Goal: Find specific page/section: Find specific page/section

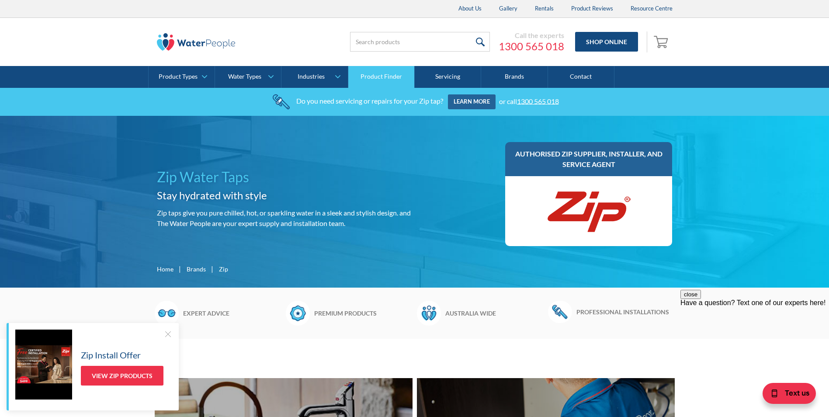
click at [388, 75] on link "Product Finder" at bounding box center [381, 77] width 66 height 22
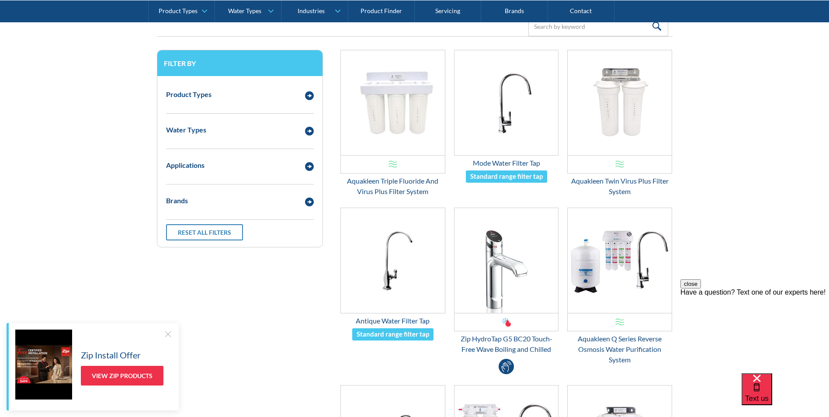
scroll to position [175, 0]
click at [309, 95] on img "Email Form 3" at bounding box center [309, 95] width 9 height 9
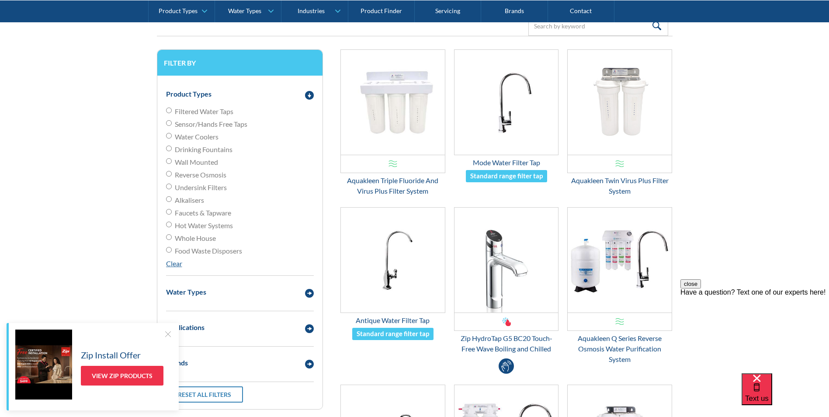
click at [168, 109] on input "Filtered Water Taps" at bounding box center [169, 110] width 6 height 6
radio input "true"
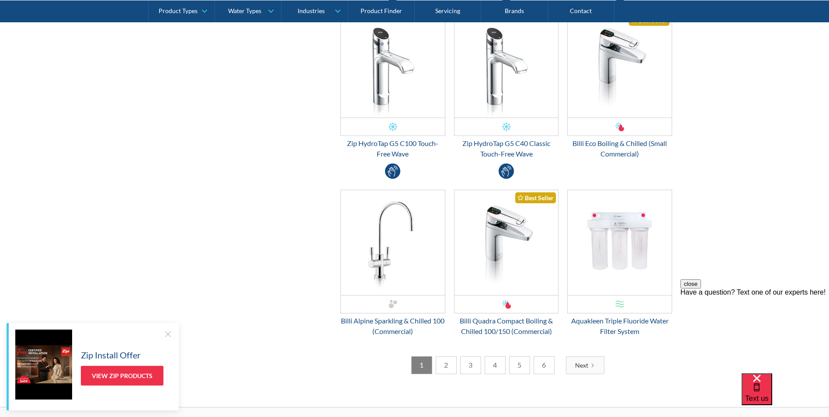
scroll to position [1267, 0]
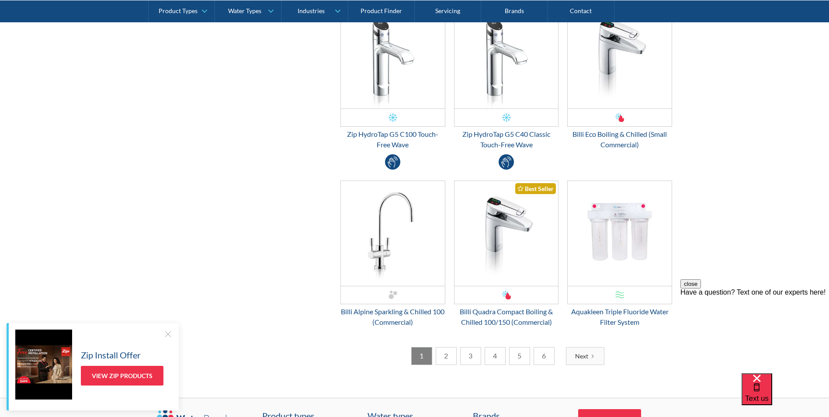
click at [445, 354] on link "2" at bounding box center [445, 356] width 21 height 18
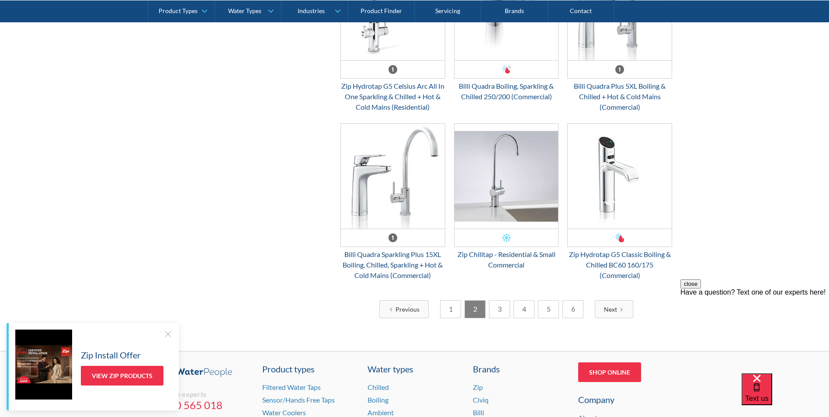
scroll to position [1451, 0]
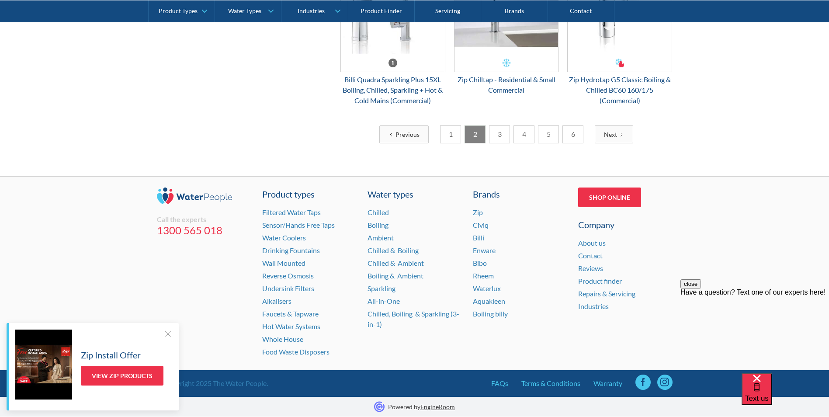
click at [502, 135] on link "3" at bounding box center [499, 134] width 21 height 18
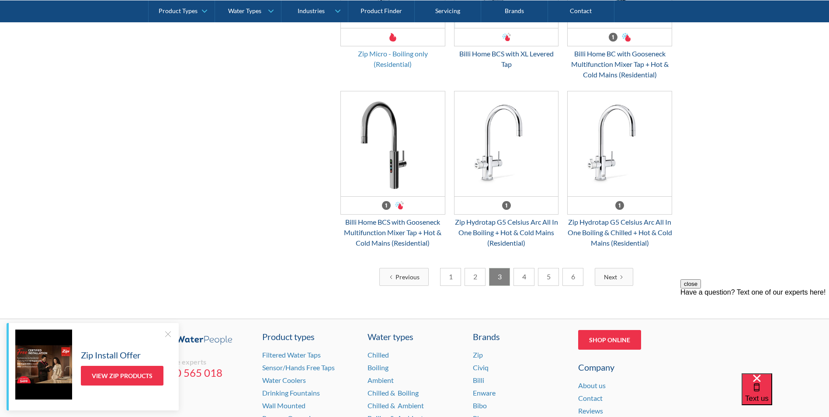
scroll to position [1399, 0]
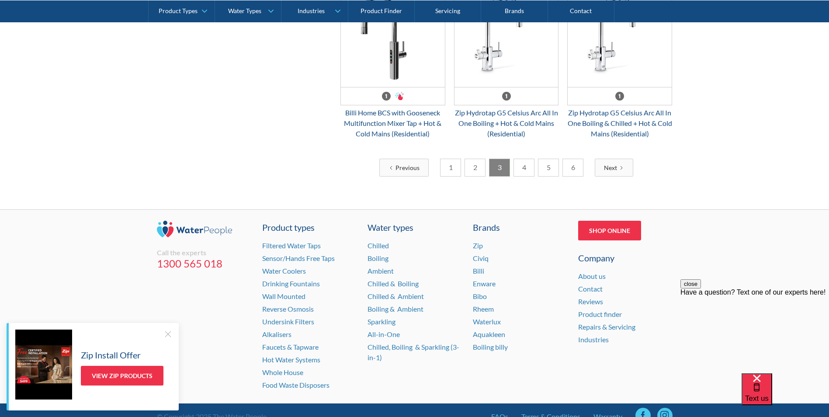
click at [524, 176] on link "4" at bounding box center [523, 168] width 21 height 18
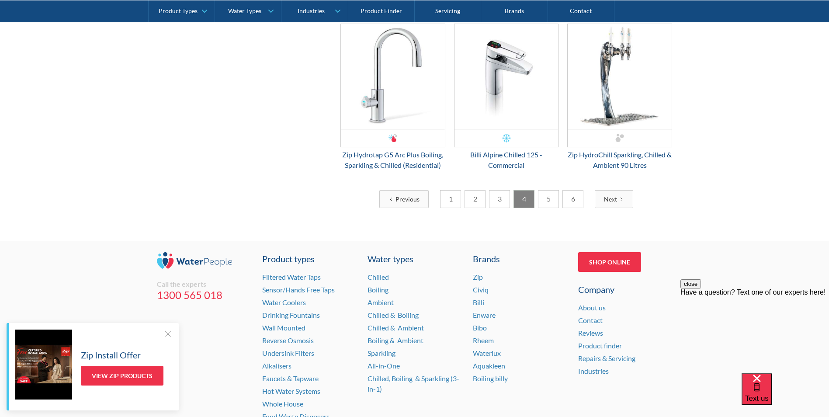
click at [543, 197] on link "5" at bounding box center [548, 199] width 21 height 18
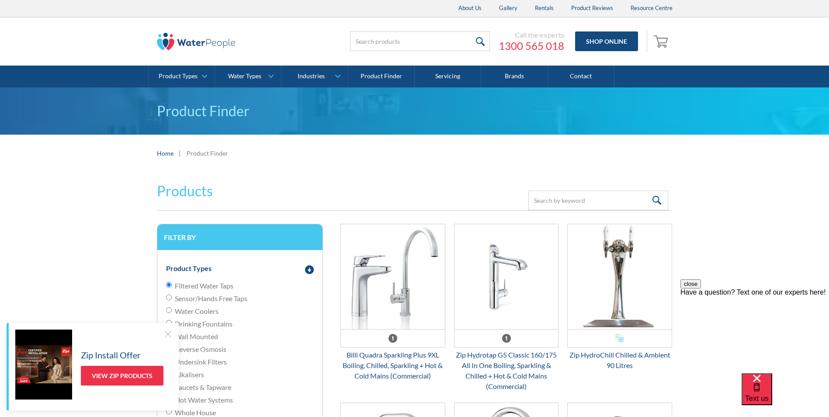
scroll to position [0, 0]
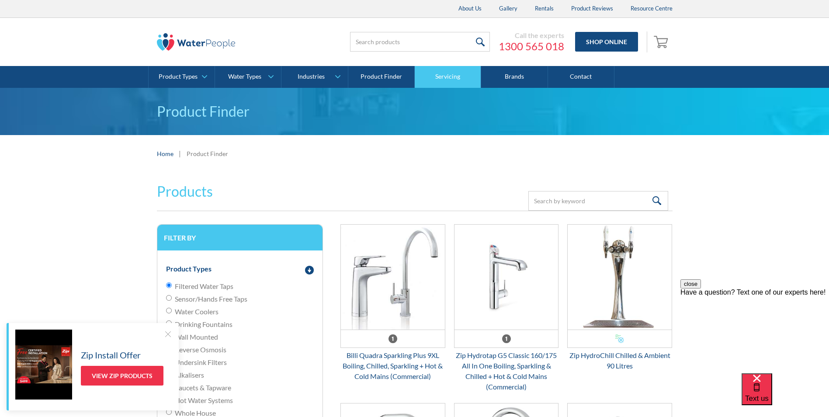
click at [453, 78] on link "Servicing" at bounding box center [448, 77] width 66 height 22
